Goal: Task Accomplishment & Management: Use online tool/utility

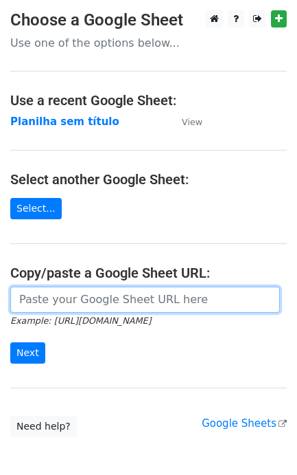
click at [81, 306] on input "url" at bounding box center [145, 299] width 270 height 26
paste input "teda.leite@sunocreators.com / carolina.renosto@sunocreators.com / arthur.quattr…"
type input "teda.leite@sunocreators.com / carolina.renosto@sunocreators.com / arthur.quattr…"
click at [67, 300] on input "url" at bounding box center [145, 299] width 270 height 26
paste input "[URL][DOMAIN_NAME]"
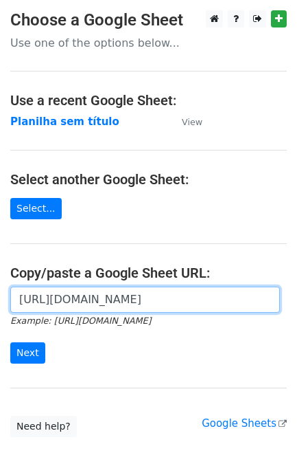
scroll to position [0, 302]
type input "[URL][DOMAIN_NAME]"
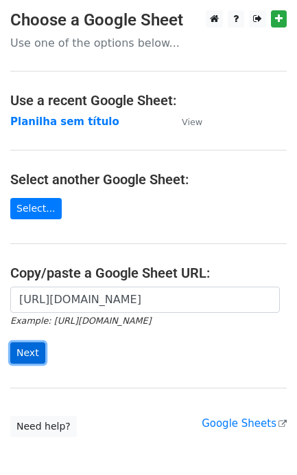
scroll to position [0, 0]
click at [36, 361] on input "Next" at bounding box center [27, 352] width 35 height 21
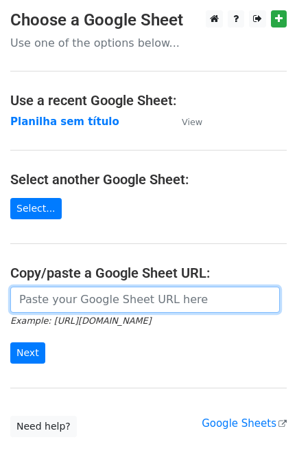
click at [72, 310] on input "url" at bounding box center [145, 299] width 270 height 26
paste input "[URL][DOMAIN_NAME]"
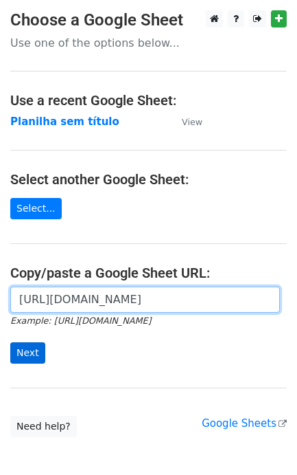
scroll to position [0, 302]
type input "https://docs.google.com/spreadsheets/d/11dGfEbGc57YceTrmeJPNe1kg2RUhHsyv8kR8EpL…"
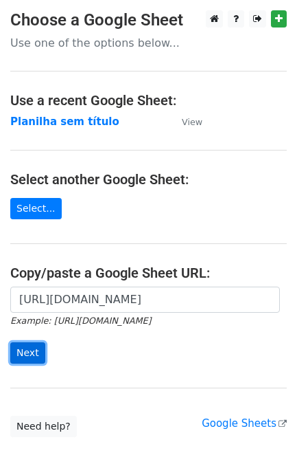
scroll to position [0, 0]
click at [22, 359] on input "Next" at bounding box center [27, 352] width 35 height 21
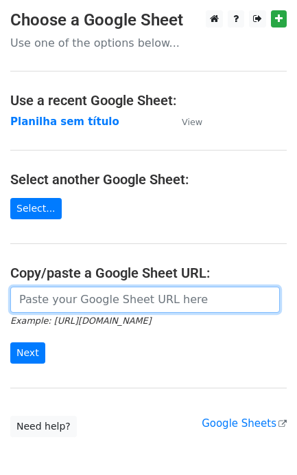
click at [74, 302] on input "url" at bounding box center [145, 299] width 270 height 26
paste input "[PERSON_NAME][EMAIL_ADDRESS][PERSON_NAME][DOMAIN_NAME] / [PERSON_NAME][DOMAIN_N…"
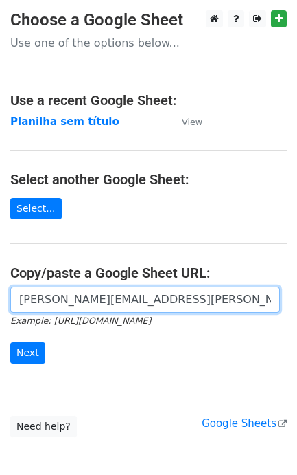
scroll to position [0, 615]
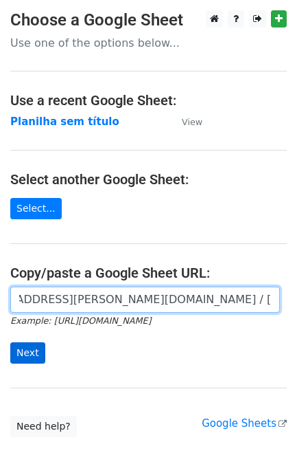
type input "[PERSON_NAME][EMAIL_ADDRESS][PERSON_NAME][DOMAIN_NAME] / [PERSON_NAME][DOMAIN_N…"
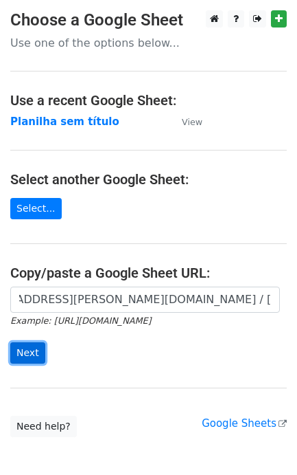
scroll to position [0, 0]
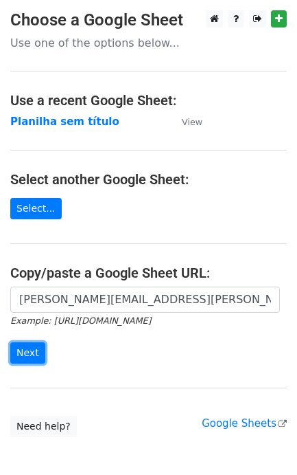
drag, startPoint x: 36, startPoint y: 352, endPoint x: 242, endPoint y: 330, distance: 207.2
click at [232, 330] on form "[PERSON_NAME][EMAIL_ADDRESS][PERSON_NAME][DOMAIN_NAME] / [PERSON_NAME][DOMAIN_N…" at bounding box center [148, 324] width 277 height 77
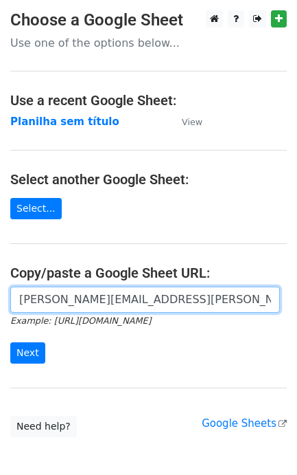
click at [197, 301] on input "lorena.marques@davidtheagency.com / leonardo.gomes@davidtheagency.com / mikaele…" at bounding box center [145, 299] width 270 height 26
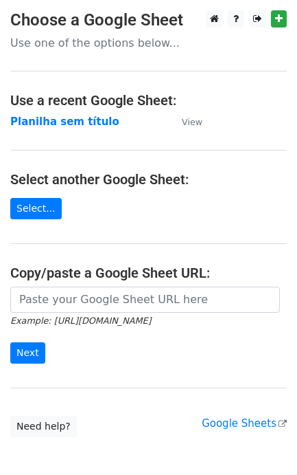
click at [73, 283] on main "Choose a Google Sheet Use one of the options below... Use a recent Google Sheet…" at bounding box center [148, 223] width 297 height 427
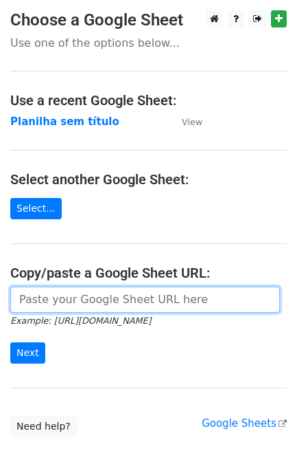
click at [69, 300] on input "url" at bounding box center [145, 299] width 270 height 26
paste input "[URL][DOMAIN_NAME]"
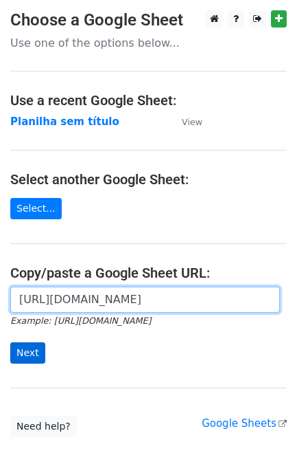
type input "https://docs.google.com/spreadsheets/d/11dGfEbGc57YceTrmeJPNe1kg2RUhHsyv8kR8EpL…"
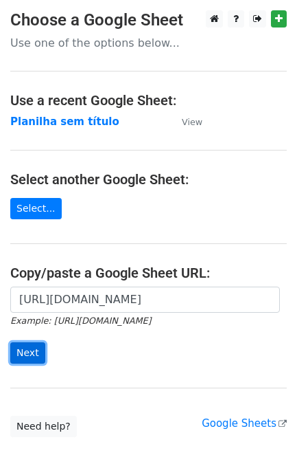
click at [31, 361] on input "Next" at bounding box center [27, 352] width 35 height 21
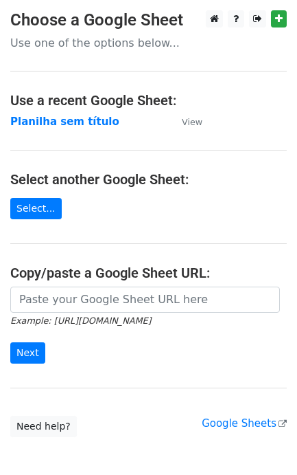
click at [151, 319] on small "Example: [URL][DOMAIN_NAME]" at bounding box center [80, 320] width 141 height 10
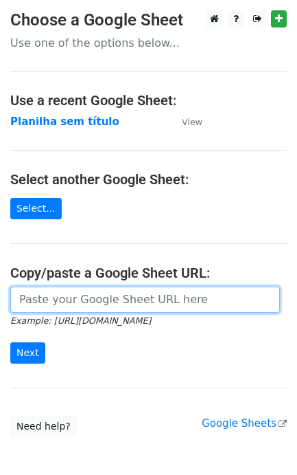
click at [131, 308] on input "url" at bounding box center [145, 299] width 270 height 26
paste input "[URL][DOMAIN_NAME]"
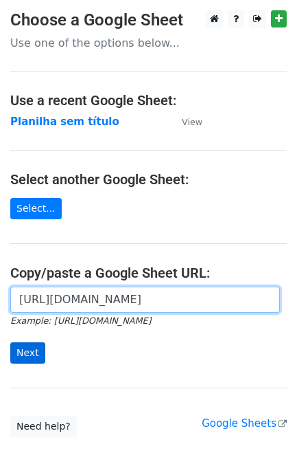
type input "[URL][DOMAIN_NAME]"
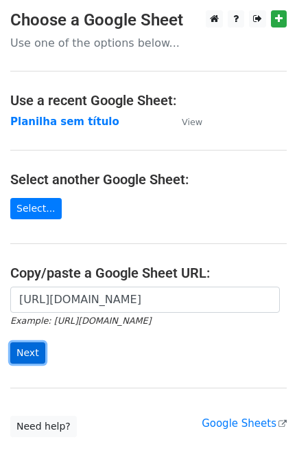
scroll to position [0, 0]
click at [32, 356] on input "Next" at bounding box center [27, 352] width 35 height 21
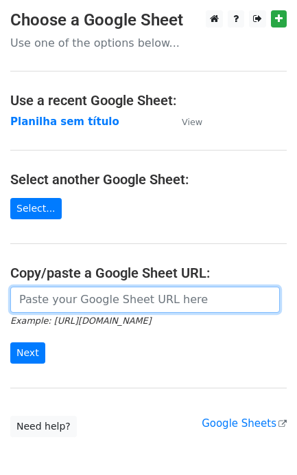
click at [105, 297] on input "url" at bounding box center [145, 299] width 270 height 26
paste input "https://docs.google.com/spreadsheets/d/11dGfEbGc57YceTrmeJPNe1kg2RUhHsyv8kR8EpL…"
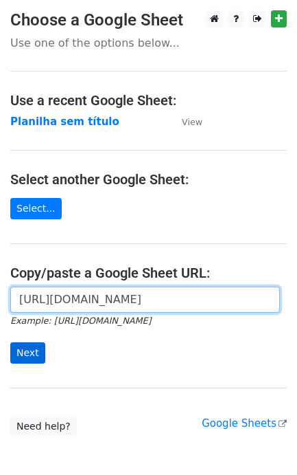
type input "[URL][DOMAIN_NAME]"
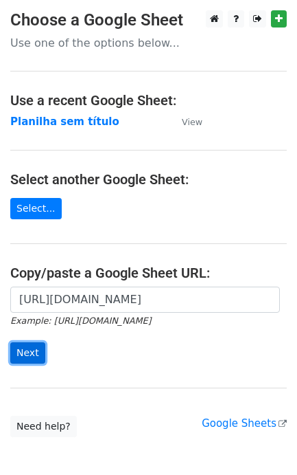
click at [26, 348] on input "Next" at bounding box center [27, 352] width 35 height 21
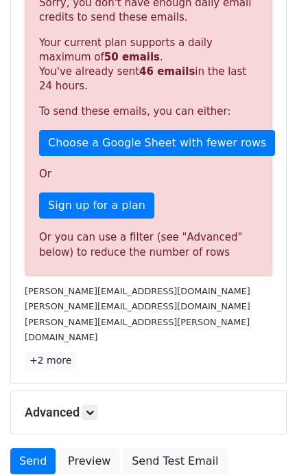
scroll to position [258, 0]
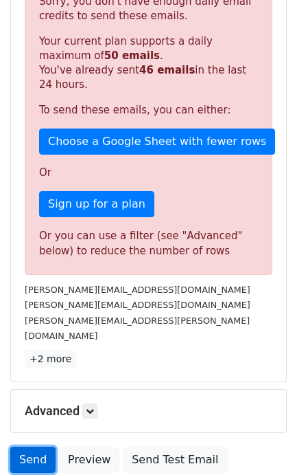
click at [27, 449] on link "Send" at bounding box center [32, 460] width 45 height 26
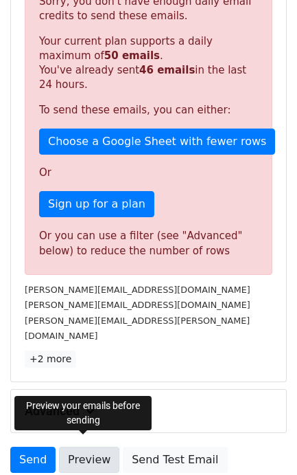
click at [89, 448] on link "Preview" at bounding box center [89, 460] width 60 height 26
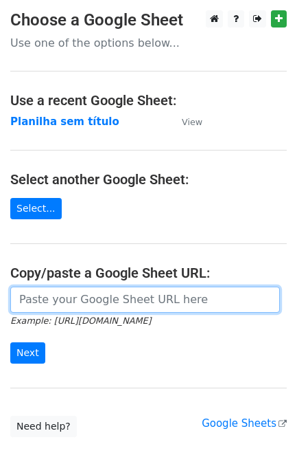
click at [134, 302] on input "url" at bounding box center [145, 299] width 270 height 26
paste input "[URL][DOMAIN_NAME]"
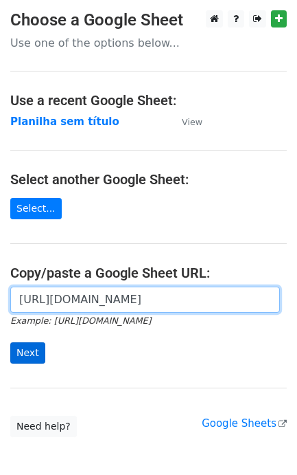
type input "[URL][DOMAIN_NAME]"
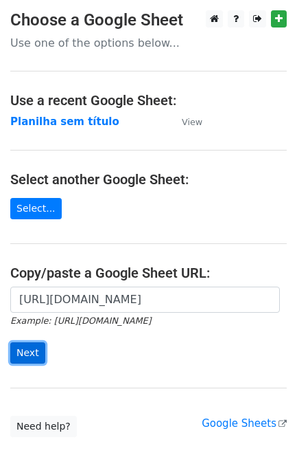
click at [26, 354] on input "Next" at bounding box center [27, 352] width 35 height 21
